Goal: Task Accomplishment & Management: Use online tool/utility

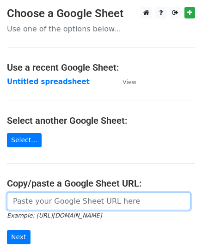
click at [36, 200] on input "url" at bounding box center [99, 202] width 184 height 18
paste input "https://docs.google.com/spreadsheets/d/1DnLyUZJMG_6XxvJpkxYnE2oJ1LZjNyxX1TxSeaK…"
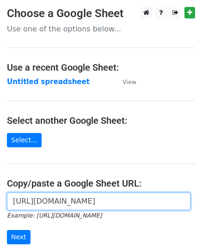
scroll to position [0, 221]
type input "https://docs.google.com/spreadsheets/d/1DnLyUZJMG_6XxvJpkxYnE2oJ1LZjNyxX1TxSeaK…"
click at [7, 230] on input "Next" at bounding box center [19, 237] width 24 height 14
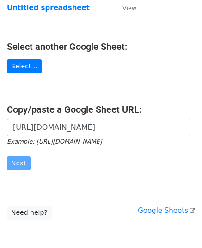
scroll to position [118, 0]
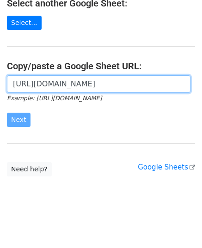
click at [60, 86] on input "https://docs.google.com/spreadsheets/d/1DnLyUZJMG_6XxvJpkxYnE2oJ1LZjNyxX1TxSeaK…" at bounding box center [99, 84] width 184 height 18
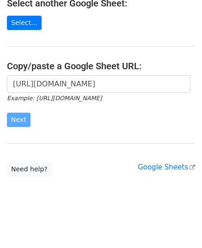
click at [90, 115] on form "https://docs.google.com/spreadsheets/d/1DnLyUZJMG_6XxvJpkxYnE2oJ1LZjNyxX1TxSeaK…" at bounding box center [101, 101] width 188 height 52
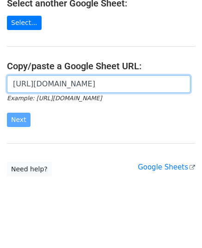
click at [44, 87] on input "https://docs.google.com/spreadsheets/d/1DnLyUZJMG_6XxvJpkxYnE2oJ1LZjNyxX1TxSeaK…" at bounding box center [99, 84] width 184 height 18
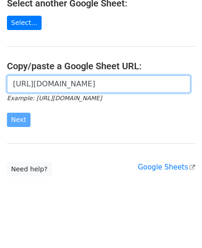
click at [44, 87] on input "https://docs.google.com/spreadsheets/d/1DnLyUZJMG_6XxvJpkxYnE2oJ1LZjNyxX1TxSeaK…" at bounding box center [99, 84] width 184 height 18
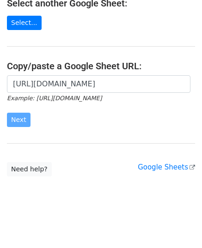
scroll to position [0, 0]
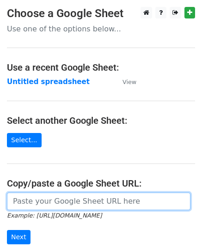
click at [56, 204] on input "url" at bounding box center [99, 202] width 184 height 18
paste input "[URL][DOMAIN_NAME]"
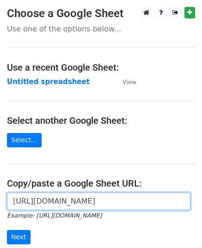
scroll to position [0, 221]
type input "https://docs.google.com/spreadsheets/d/1DnLyUZJMG_6XxvJpkxYnE2oJ1LZjNyxX1TxSeaK…"
click at [7, 230] on input "Next" at bounding box center [19, 237] width 24 height 14
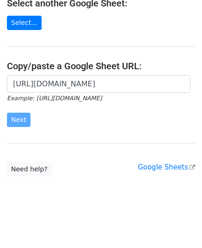
scroll to position [0, 0]
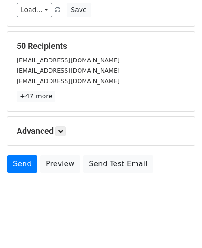
scroll to position [146, 0]
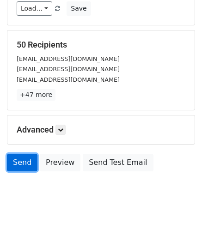
click at [11, 162] on link "Send" at bounding box center [22, 163] width 31 height 18
